Goal: Information Seeking & Learning: Learn about a topic

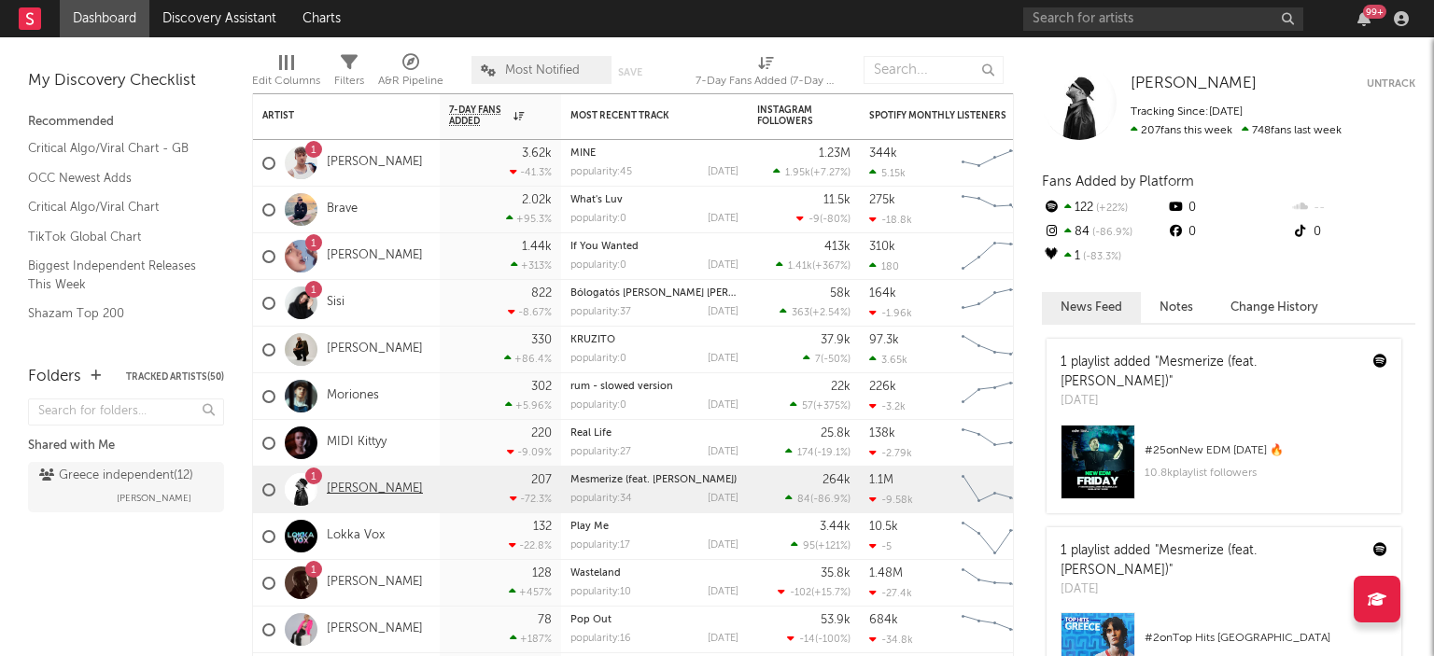
click at [377, 484] on link "[PERSON_NAME]" at bounding box center [375, 490] width 96 height 16
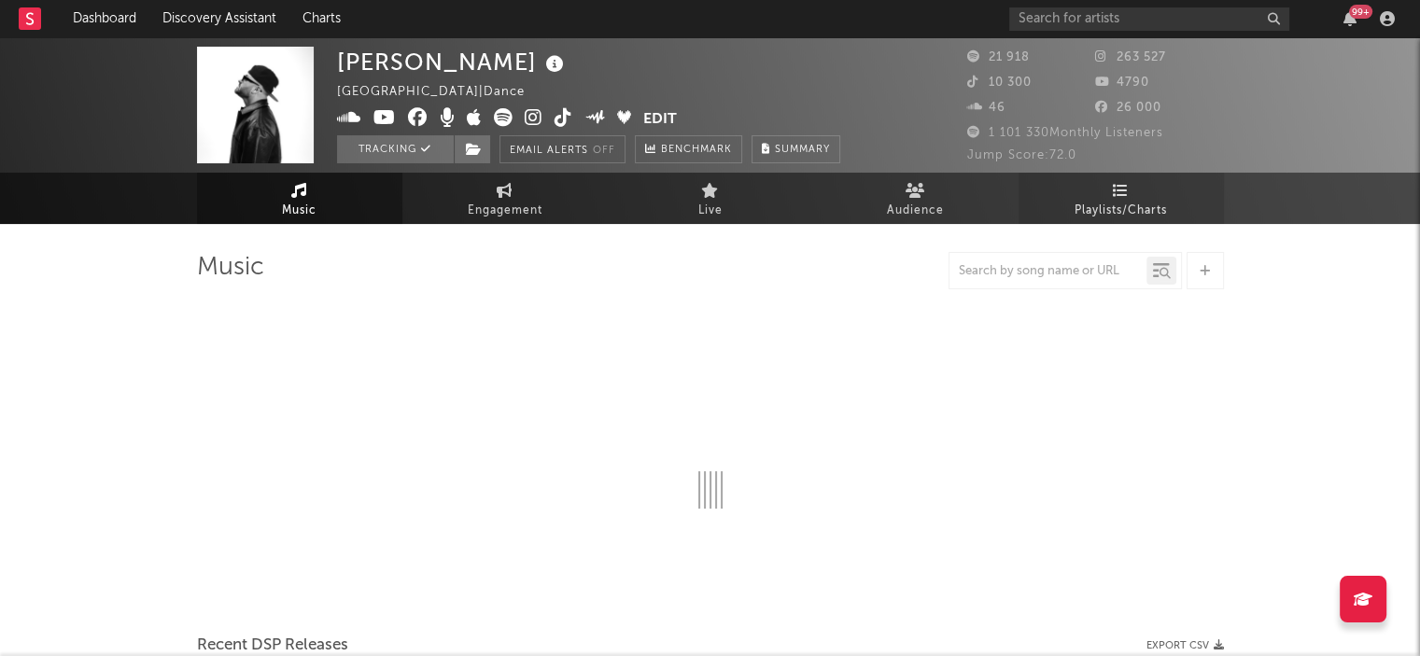
select select "6m"
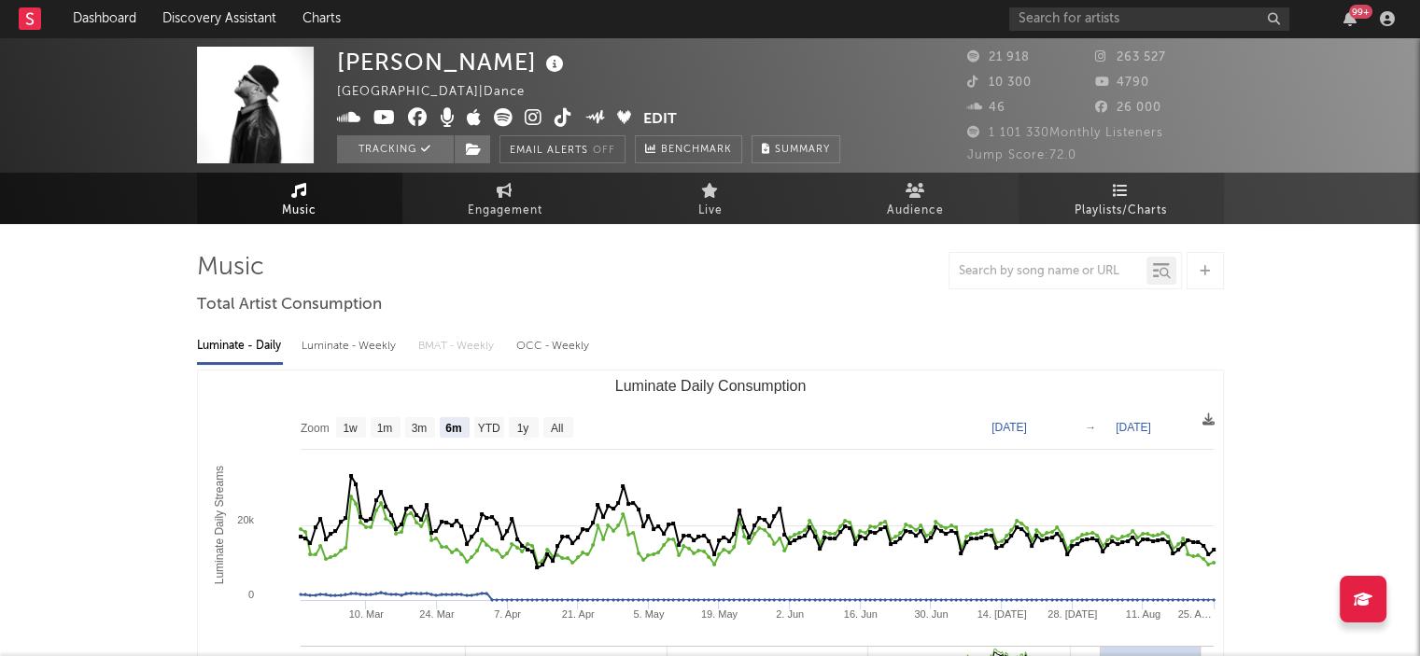
click at [1098, 208] on span "Playlists/Charts" at bounding box center [1121, 211] width 92 height 22
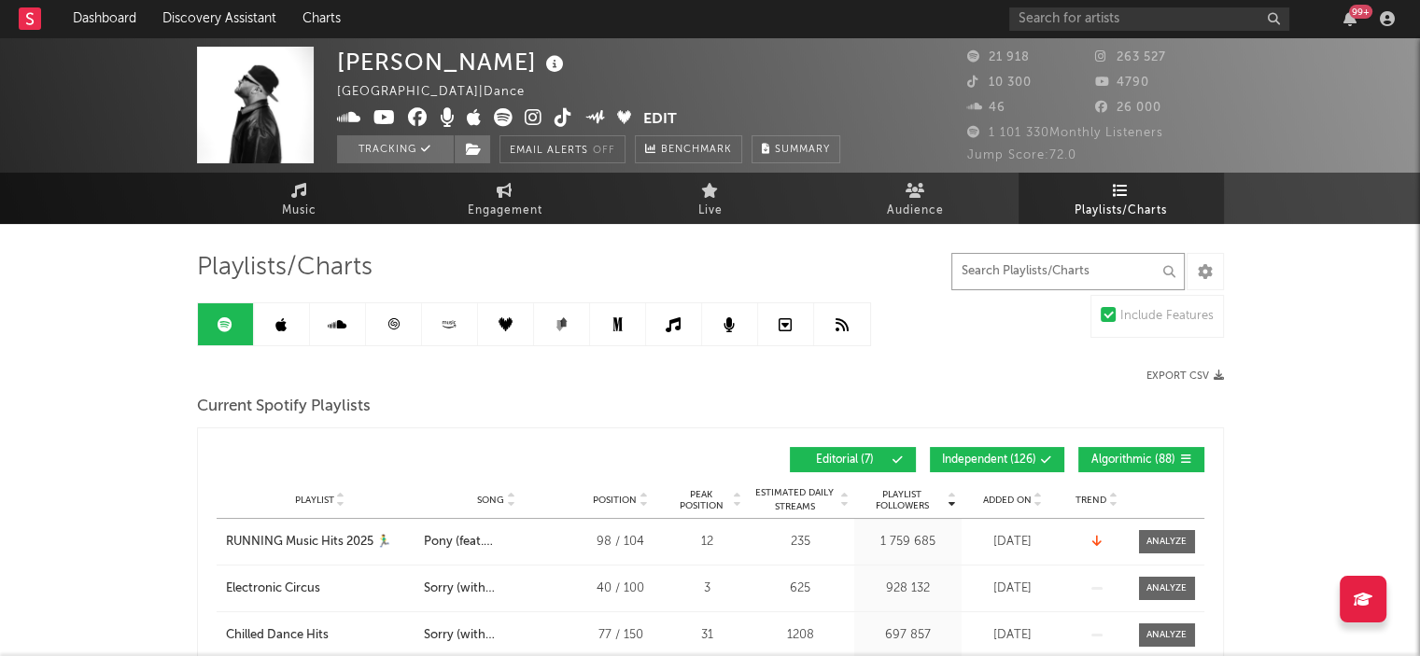
click at [1016, 268] on input "text" at bounding box center [1067, 271] width 233 height 37
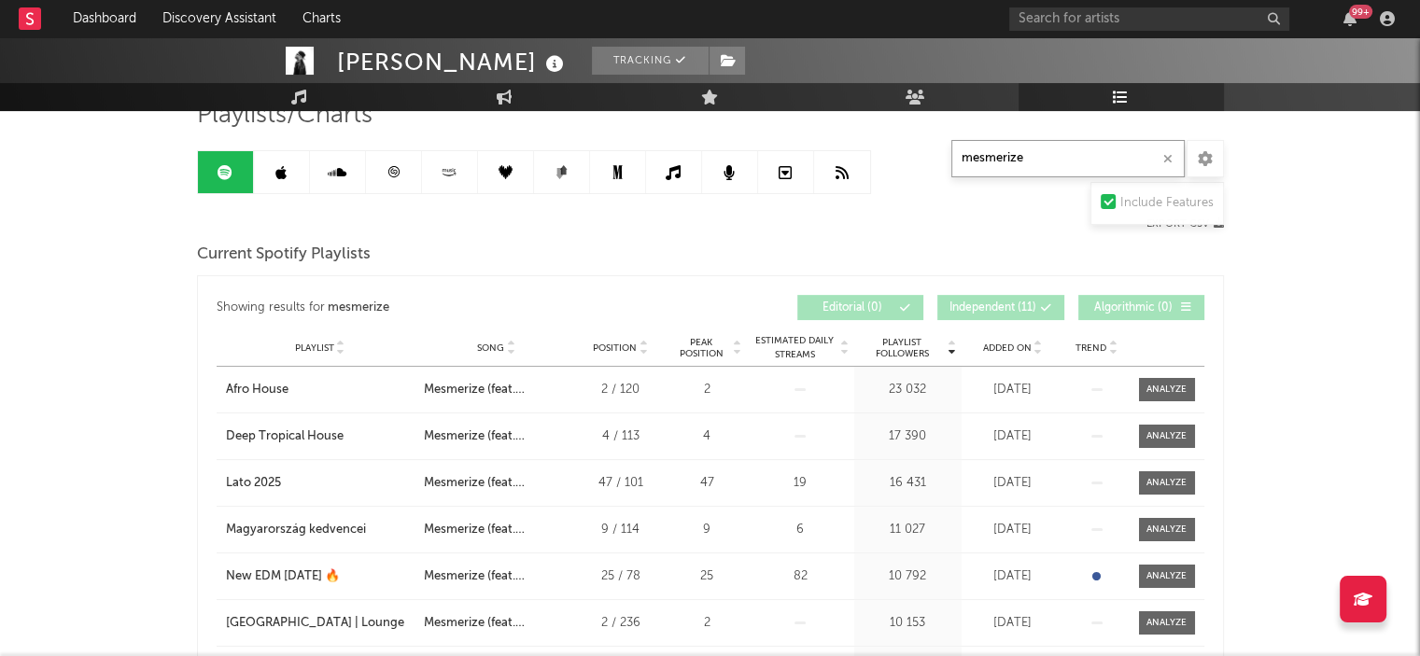
scroll to position [160, 0]
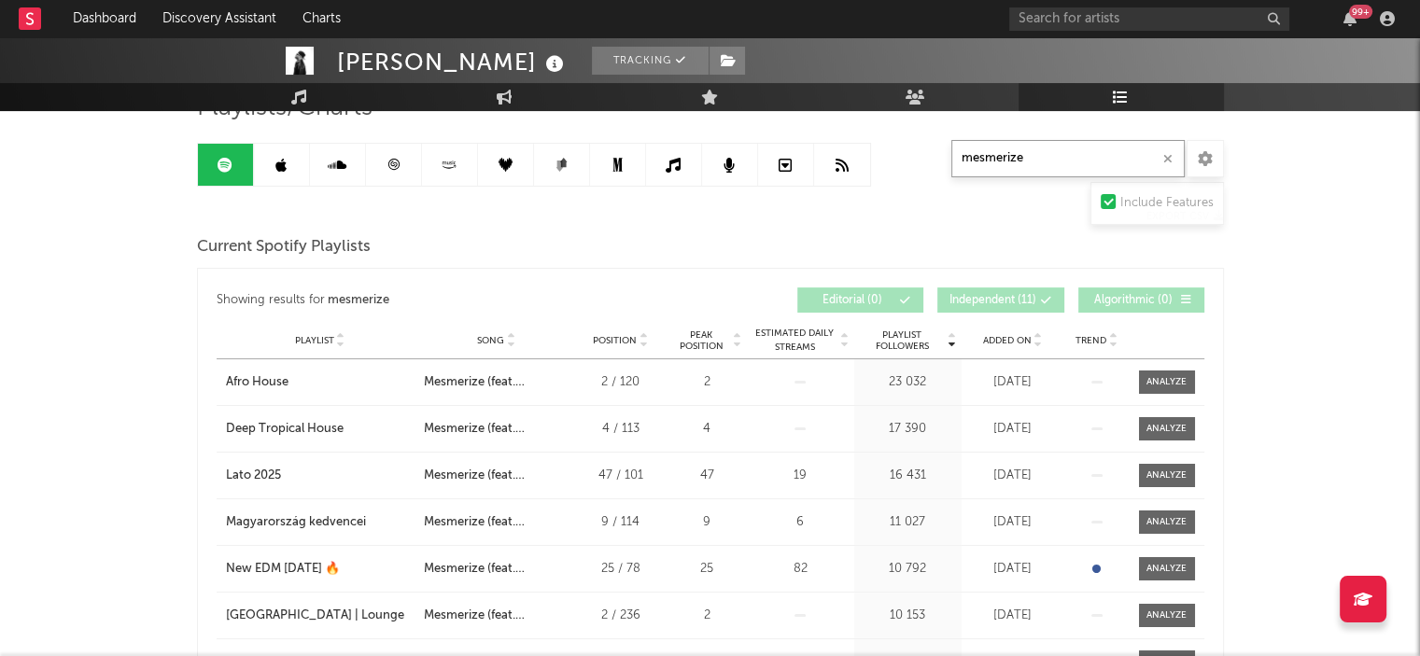
type input "mesmerize"
drag, startPoint x: 879, startPoint y: 379, endPoint x: 950, endPoint y: 387, distance: 72.4
click at [950, 387] on div "23 032" at bounding box center [908, 382] width 98 height 19
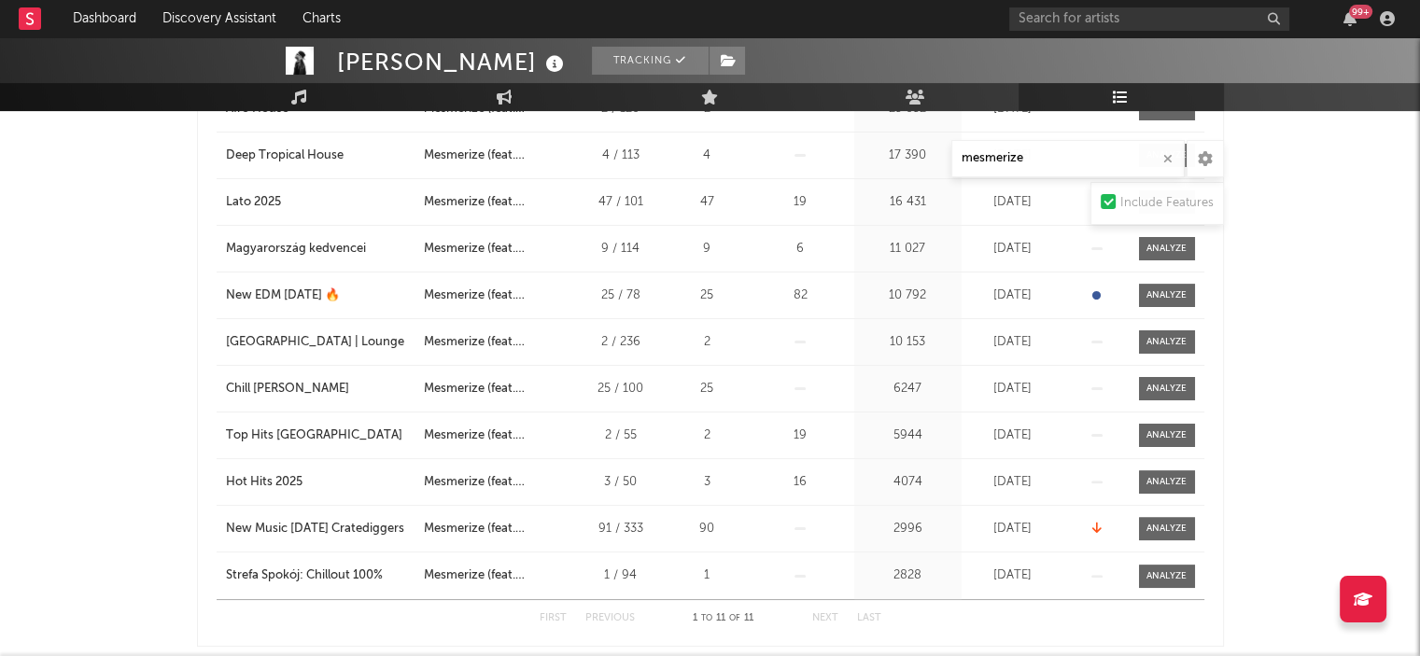
scroll to position [440, 0]
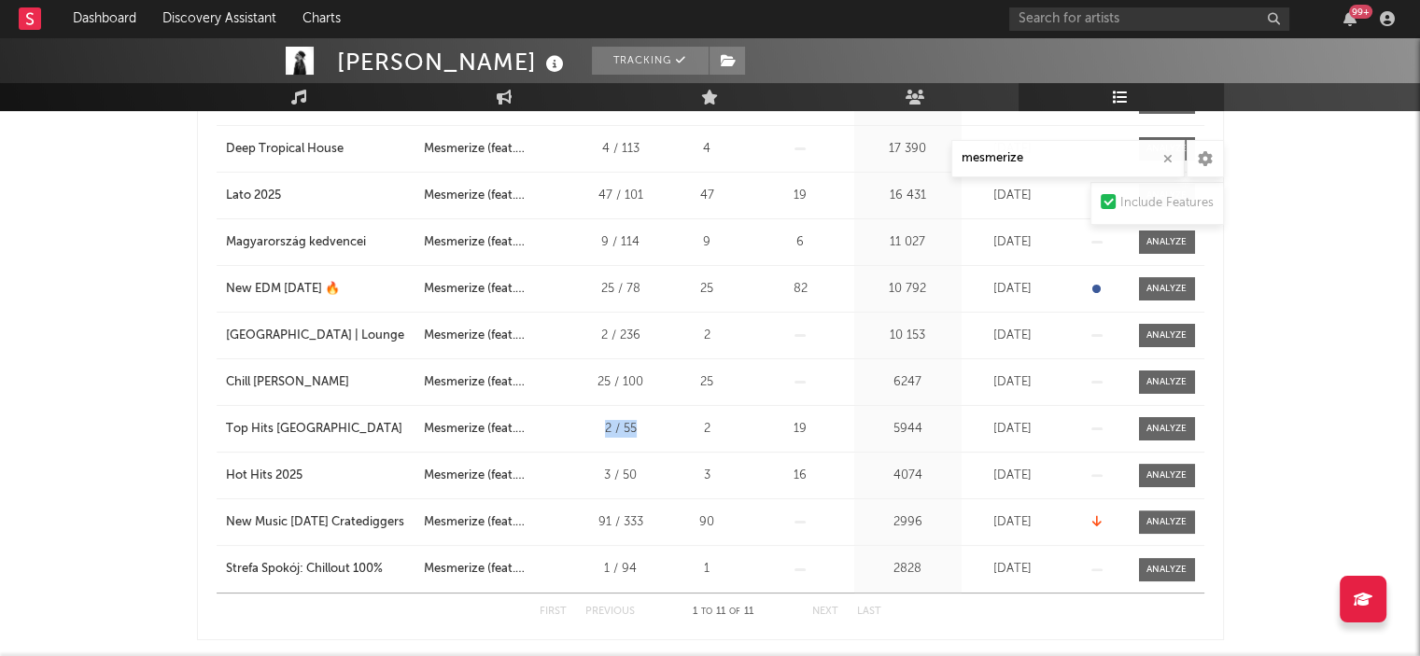
drag, startPoint x: 600, startPoint y: 429, endPoint x: 639, endPoint y: 426, distance: 38.4
click at [639, 426] on div "2 / 55" at bounding box center [621, 429] width 84 height 19
click at [101, 293] on div "[PERSON_NAME] Tracking [GEOGRAPHIC_DATA] | Dance Edit Tracking Email Alerts Off…" at bounding box center [710, 437] width 1420 height 1679
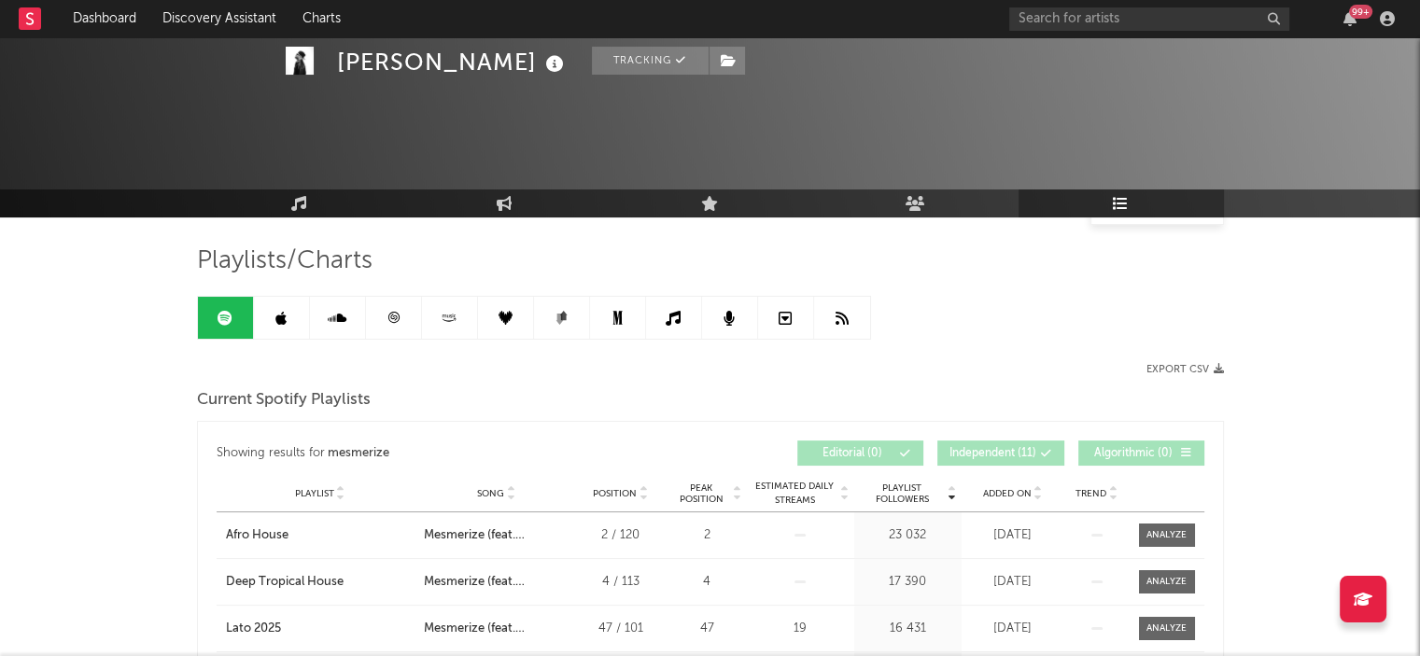
scroll to position [0, 0]
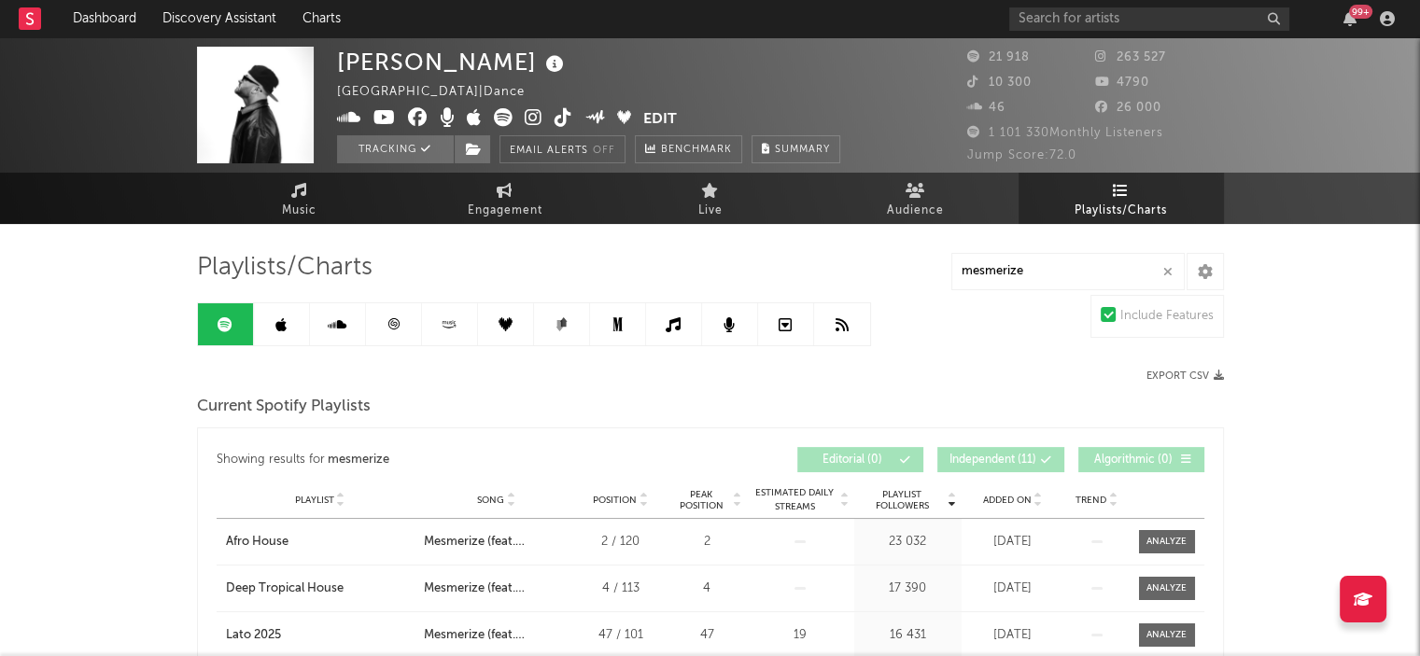
click at [283, 317] on icon at bounding box center [280, 324] width 11 height 15
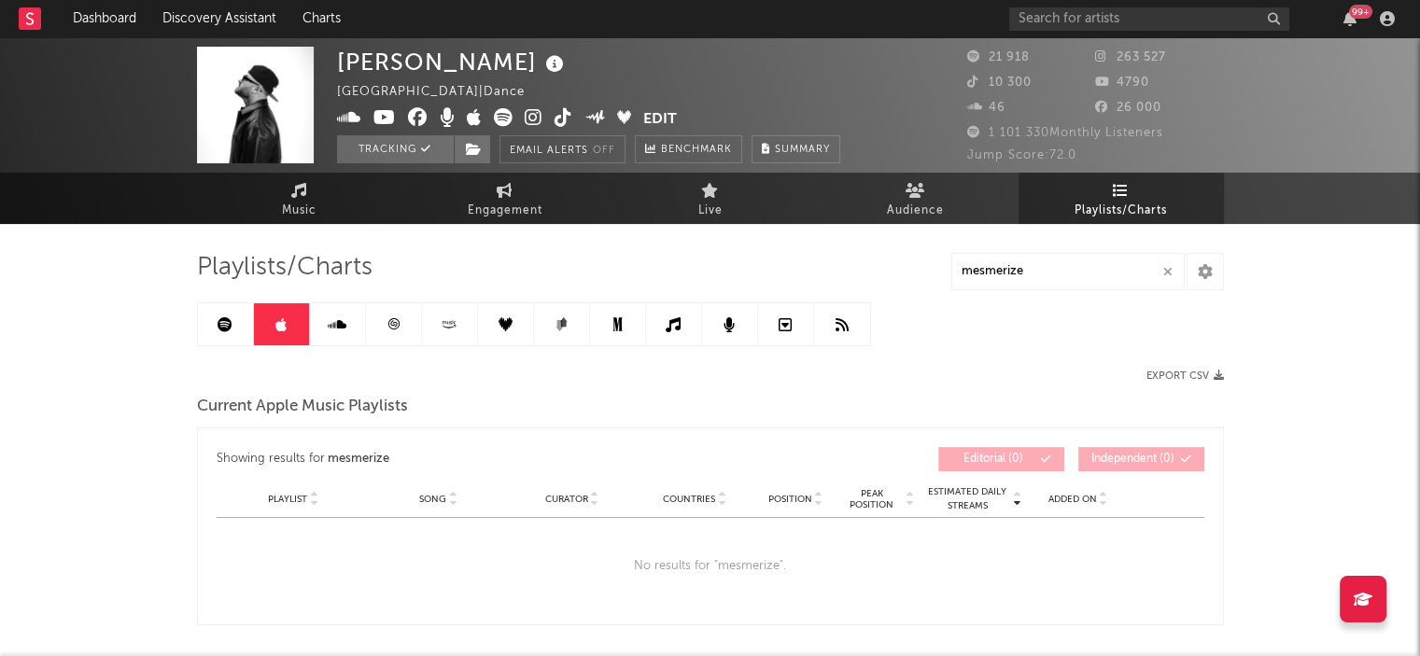
click at [355, 335] on link at bounding box center [338, 324] width 56 height 42
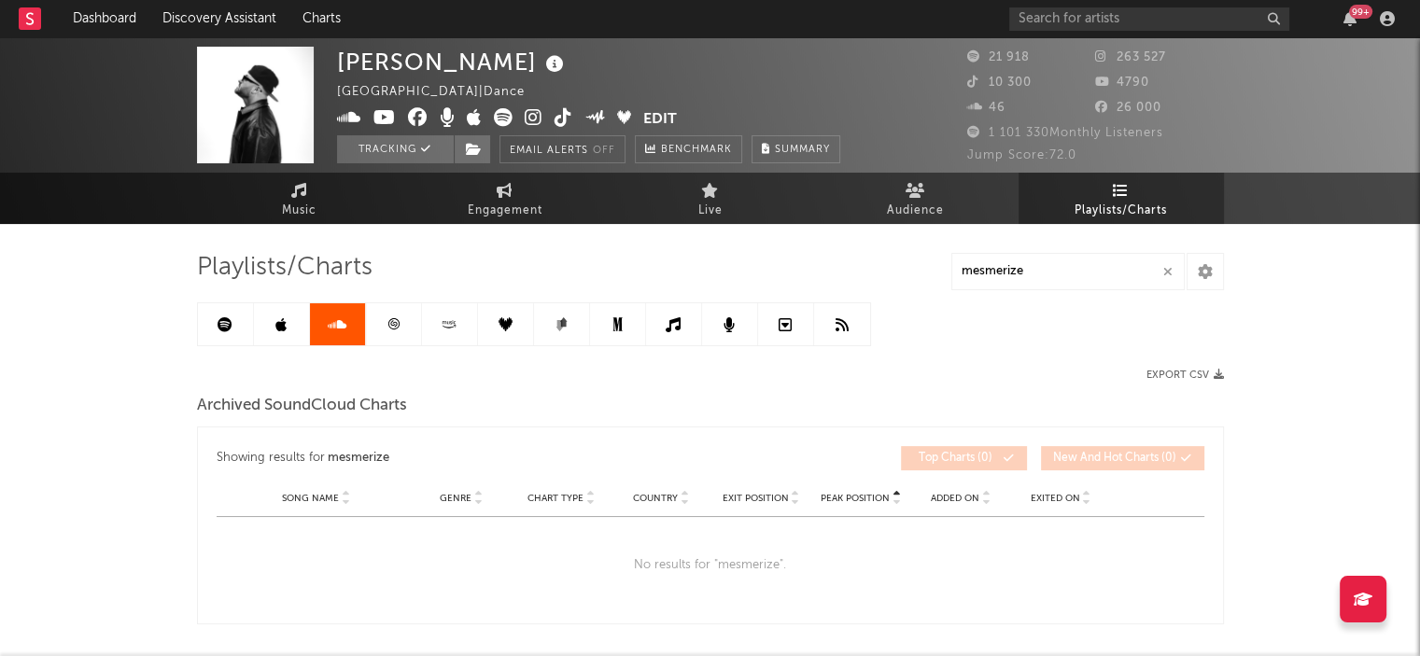
click at [395, 335] on link at bounding box center [394, 324] width 56 height 42
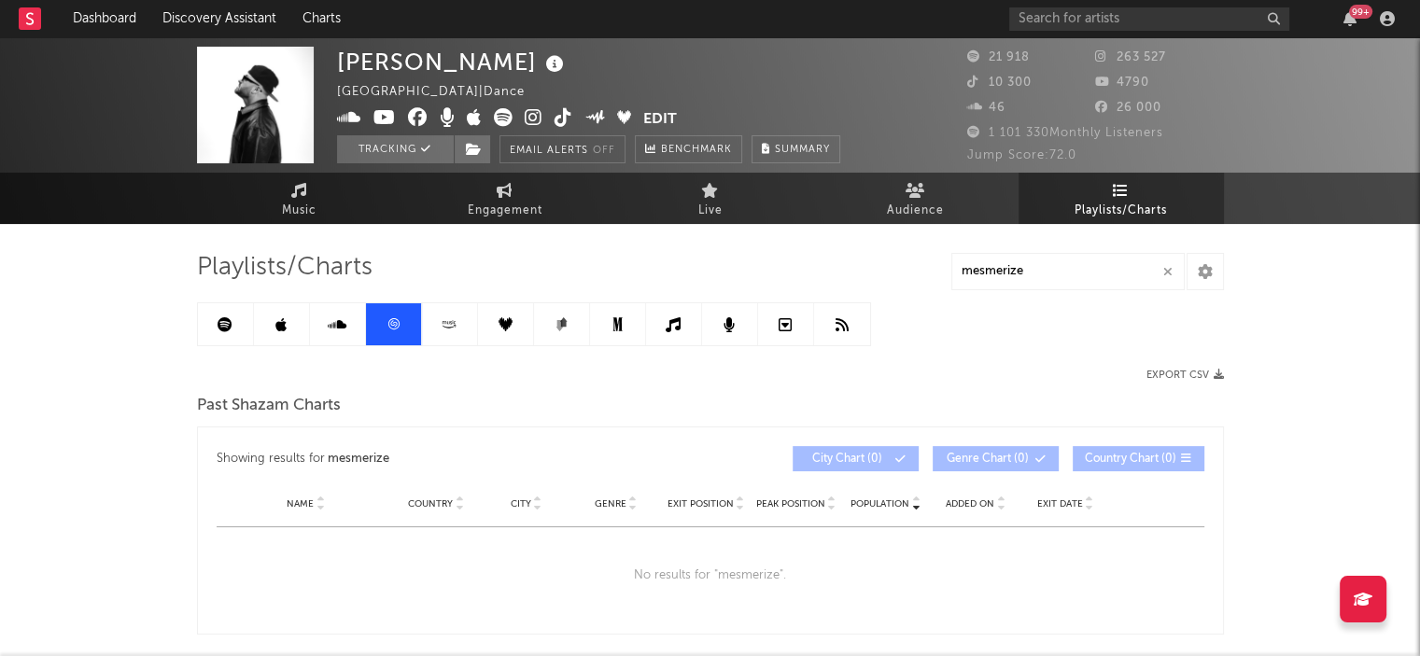
click at [462, 324] on link at bounding box center [450, 324] width 56 height 42
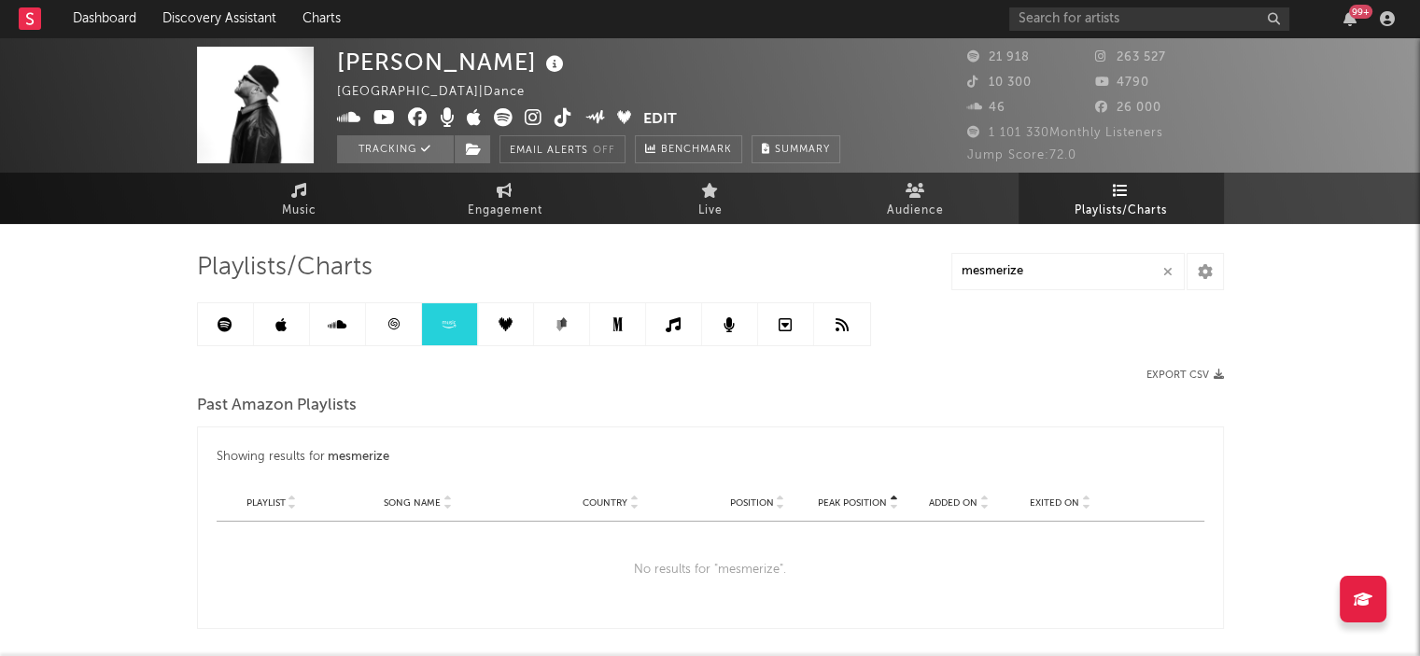
click at [514, 324] on link at bounding box center [506, 324] width 56 height 42
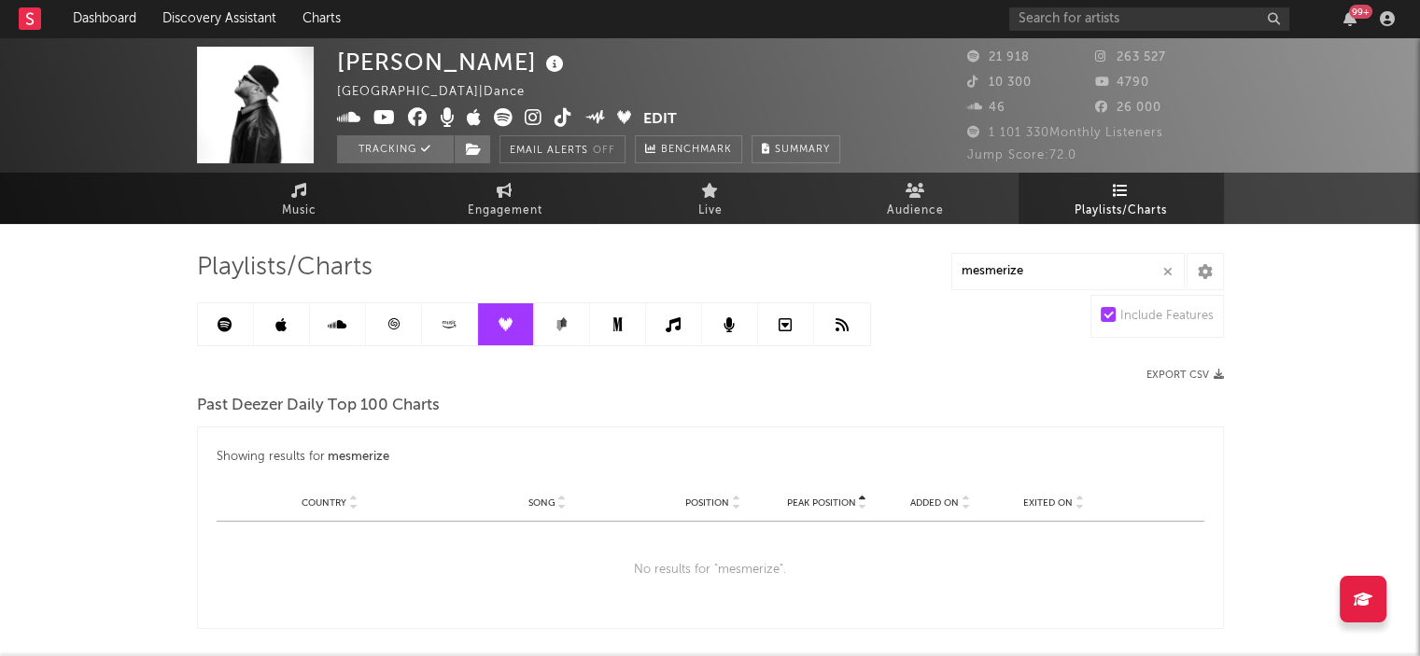
click at [561, 324] on icon at bounding box center [559, 325] width 7 height 11
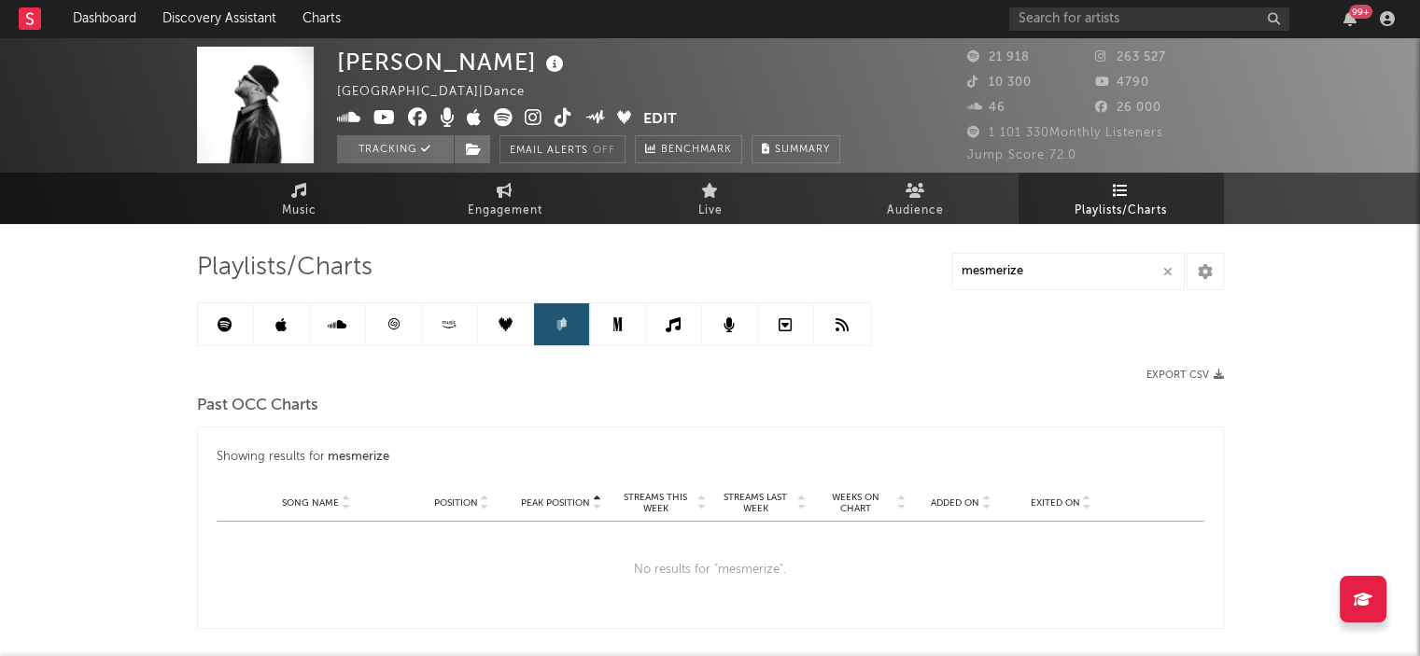
click at [600, 324] on link at bounding box center [618, 324] width 56 height 42
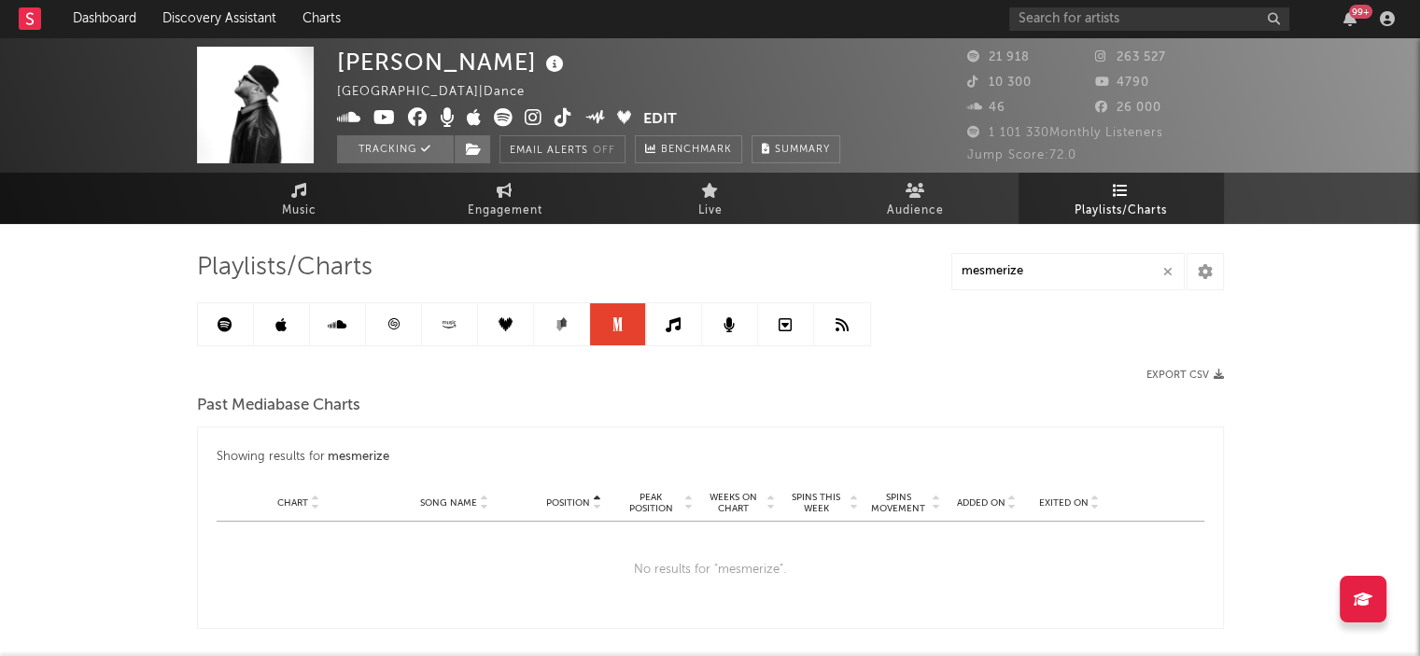
click at [665, 322] on link at bounding box center [674, 324] width 56 height 42
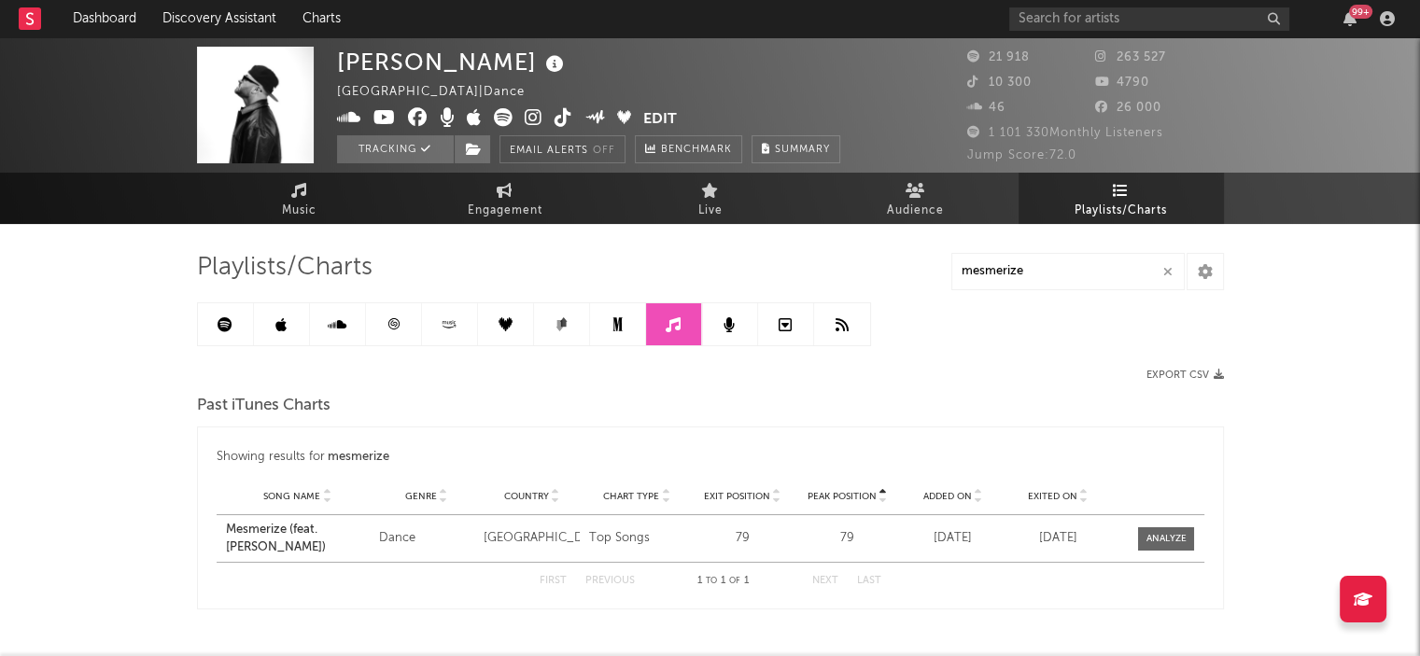
scroll to position [63, 0]
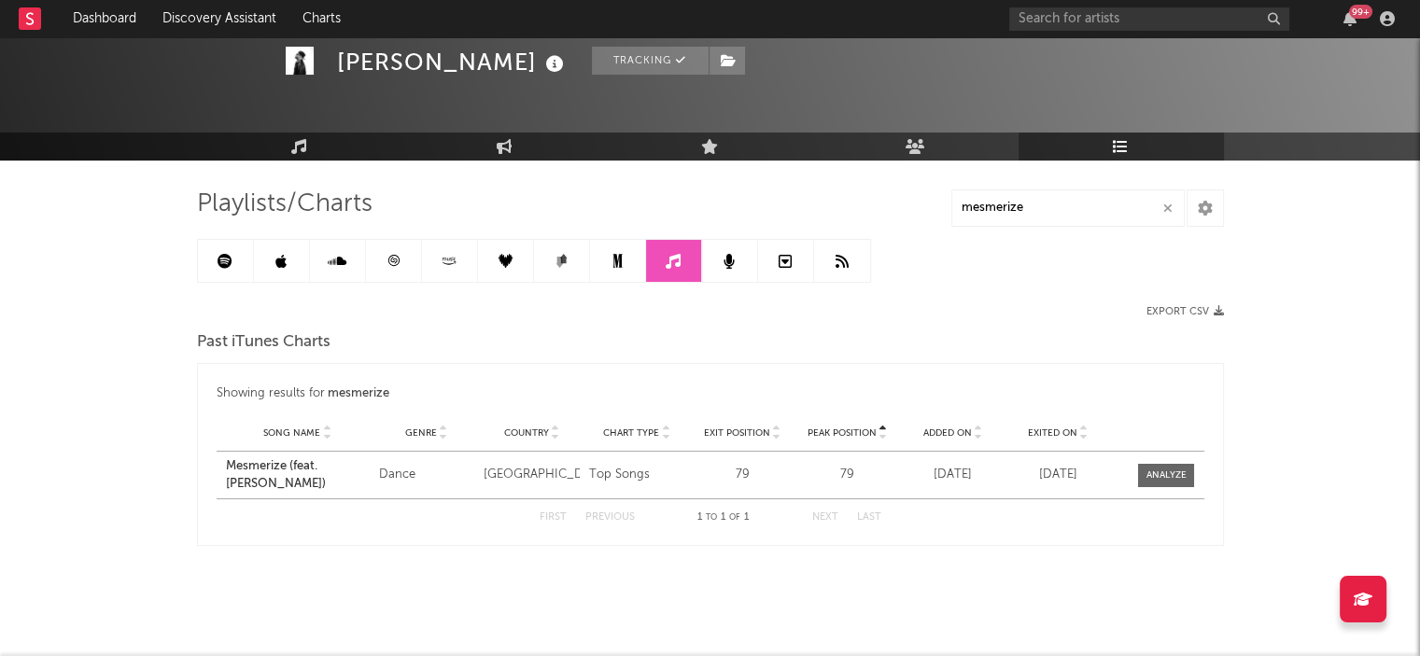
click at [727, 273] on link at bounding box center [730, 261] width 56 height 42
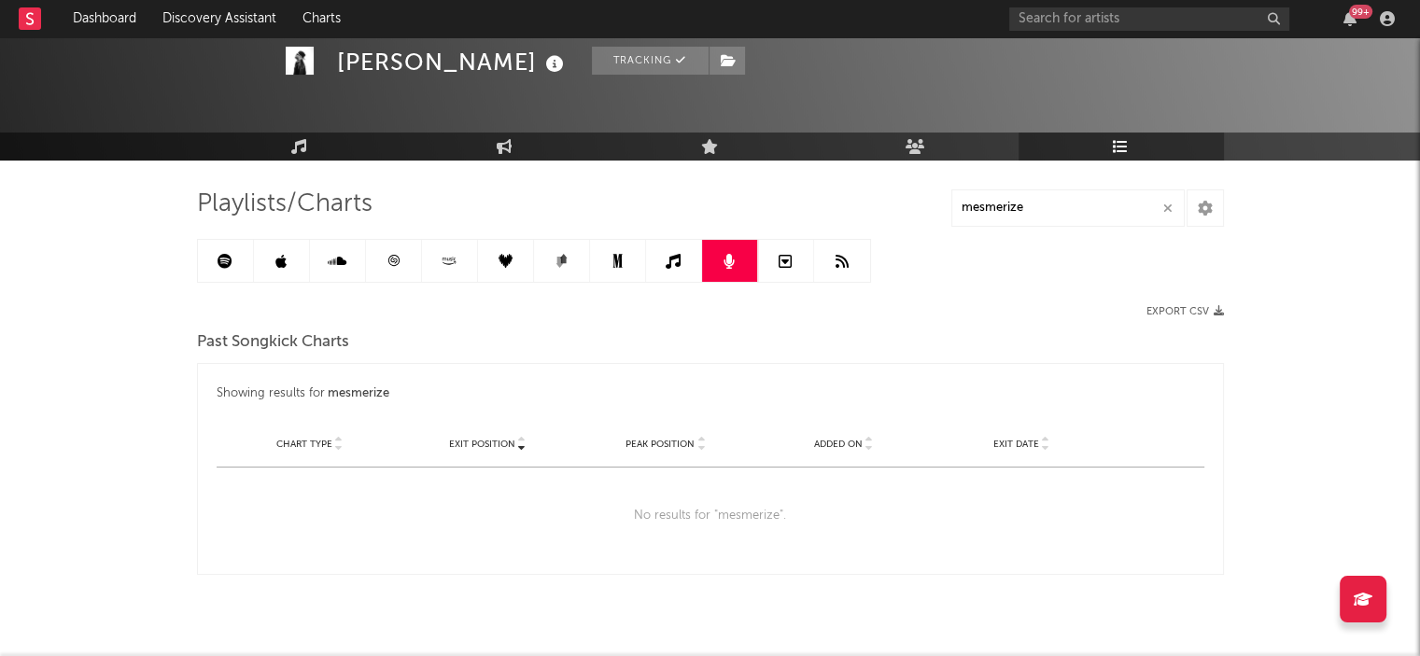
click at [772, 267] on link at bounding box center [786, 261] width 56 height 42
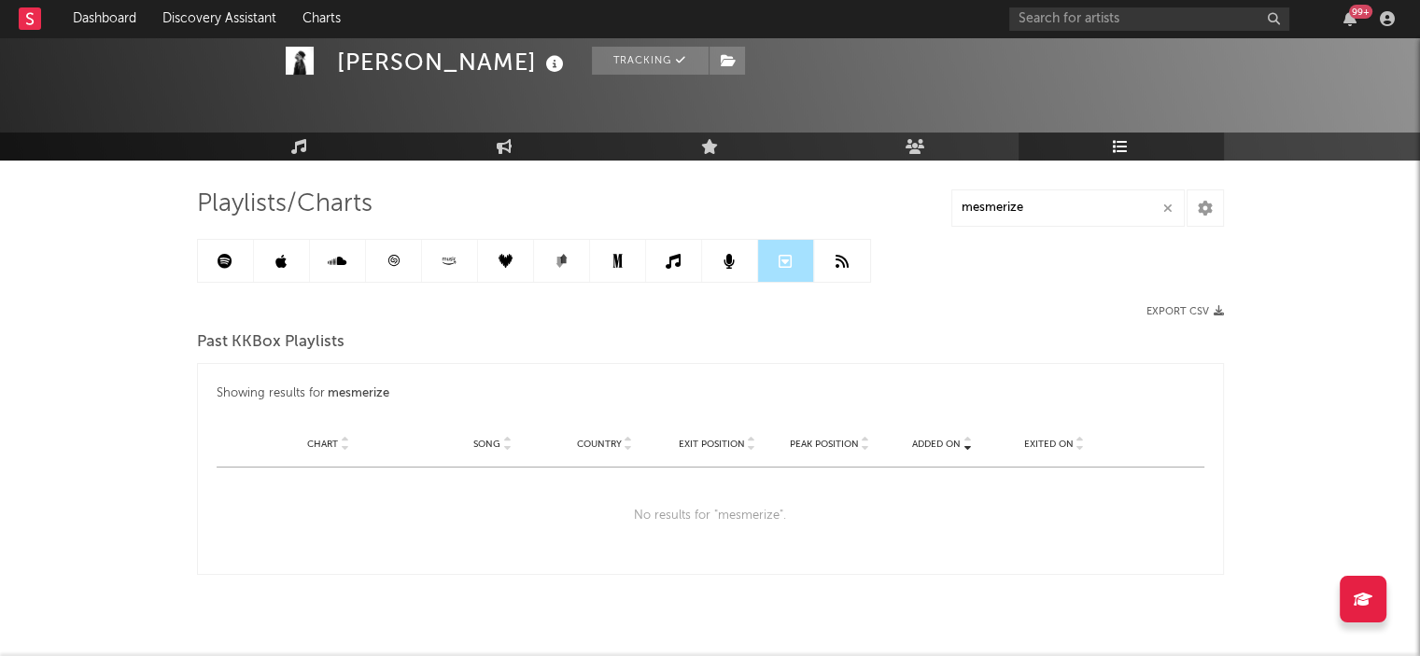
click at [846, 265] on icon at bounding box center [842, 261] width 13 height 15
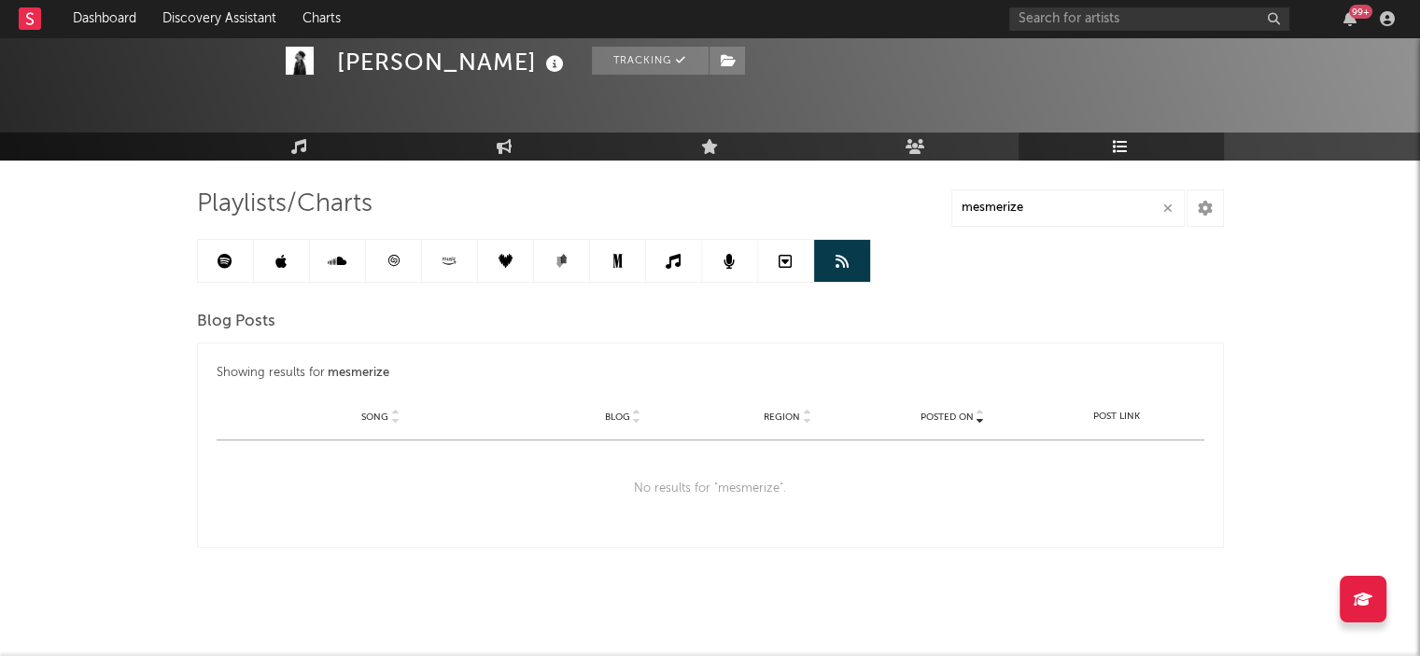
click at [613, 257] on icon at bounding box center [617, 261] width 9 height 14
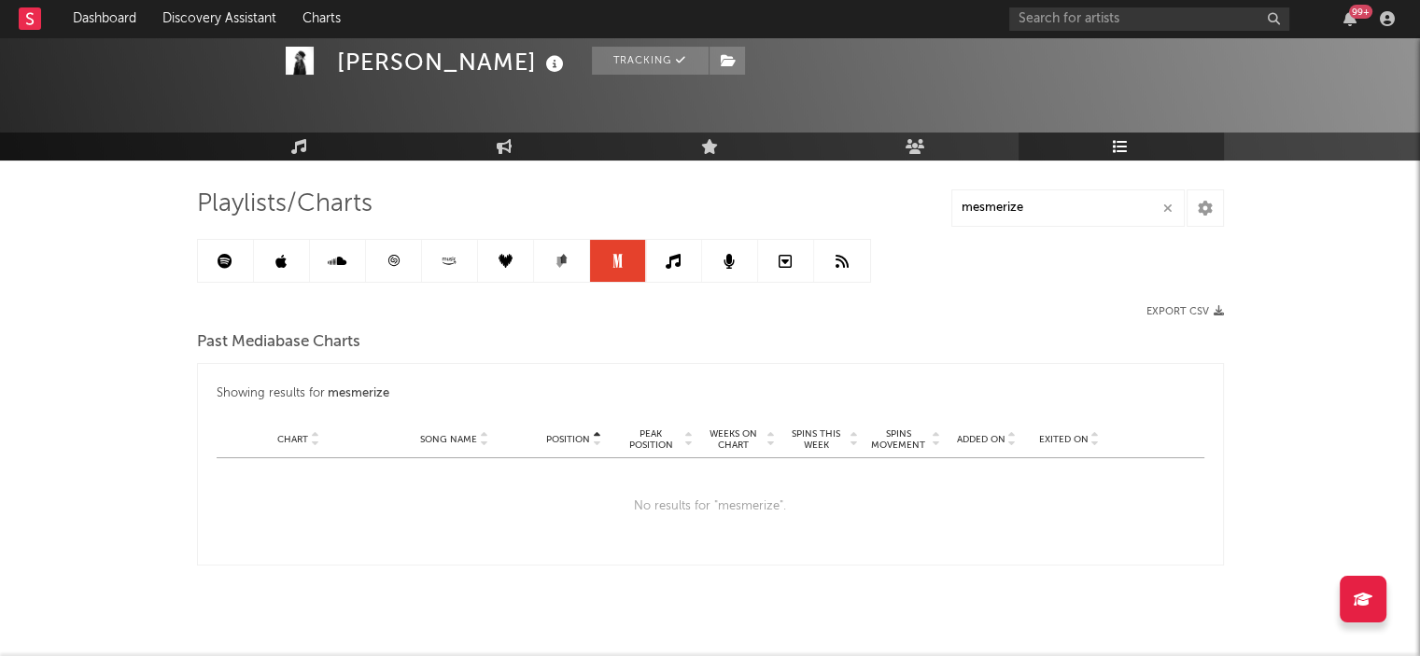
click at [662, 259] on link at bounding box center [674, 261] width 56 height 42
